Goal: Information Seeking & Learning: Learn about a topic

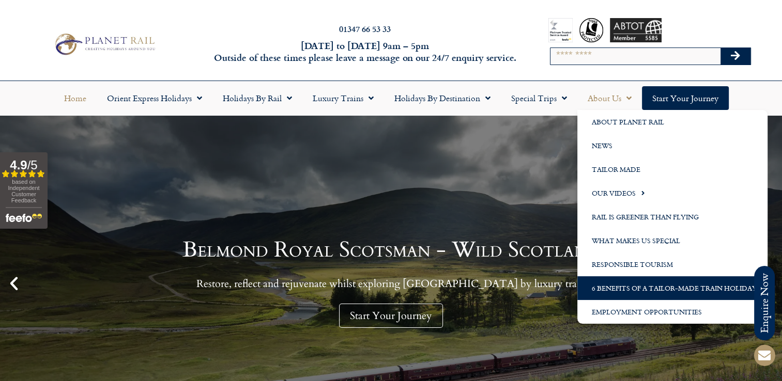
click at [651, 288] on link "6 Benefits of a Tailor-Made Train Holiday" at bounding box center [672, 289] width 190 height 24
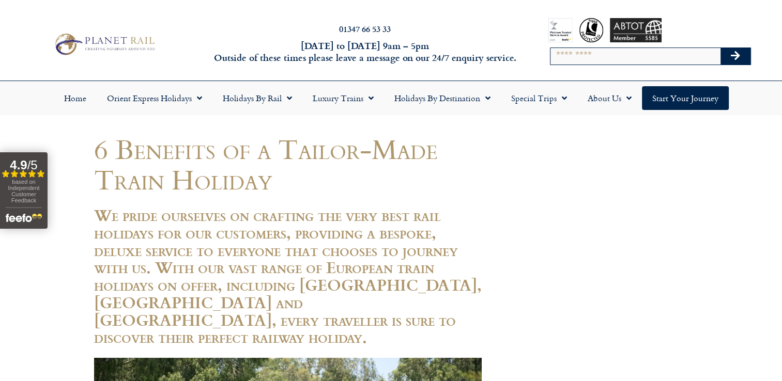
click at [564, 58] on input "Search" at bounding box center [636, 56] width 170 height 17
type input "**********"
click at [739, 54] on icon "Search" at bounding box center [735, 56] width 9 height 10
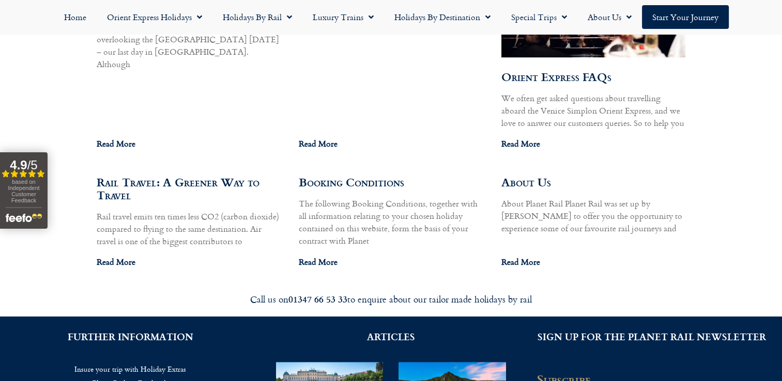
scroll to position [1170, 0]
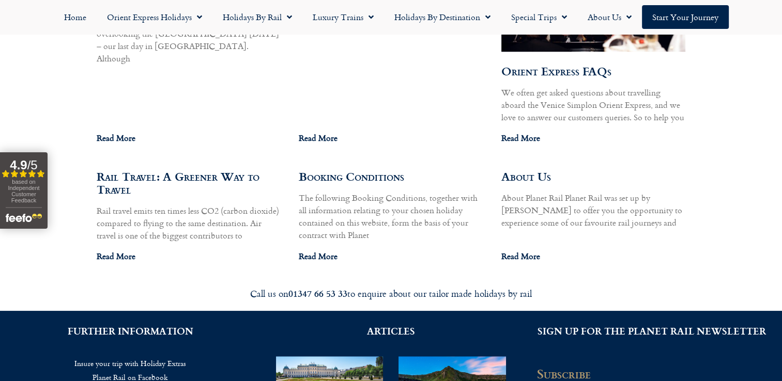
click at [316, 250] on link "Read More" at bounding box center [318, 256] width 39 height 12
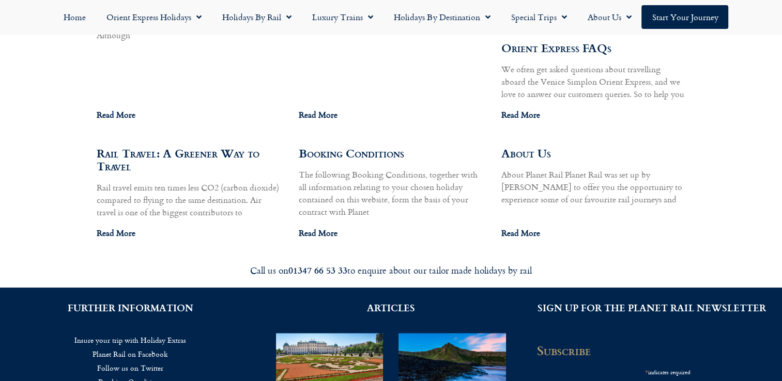
scroll to position [1194, 0]
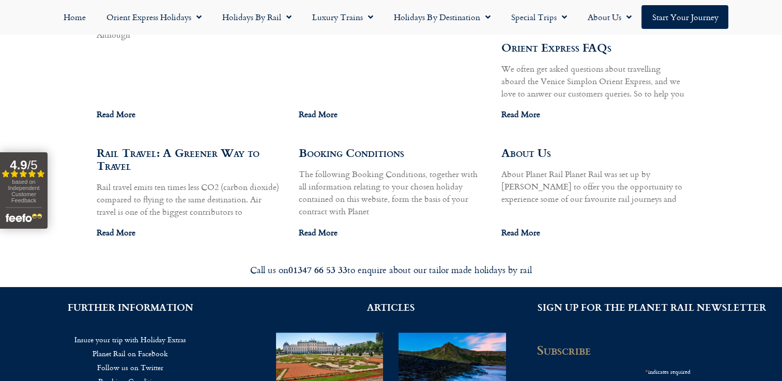
click at [524, 226] on link "Read More" at bounding box center [520, 232] width 39 height 12
